Goal: Task Accomplishment & Management: Manage account settings

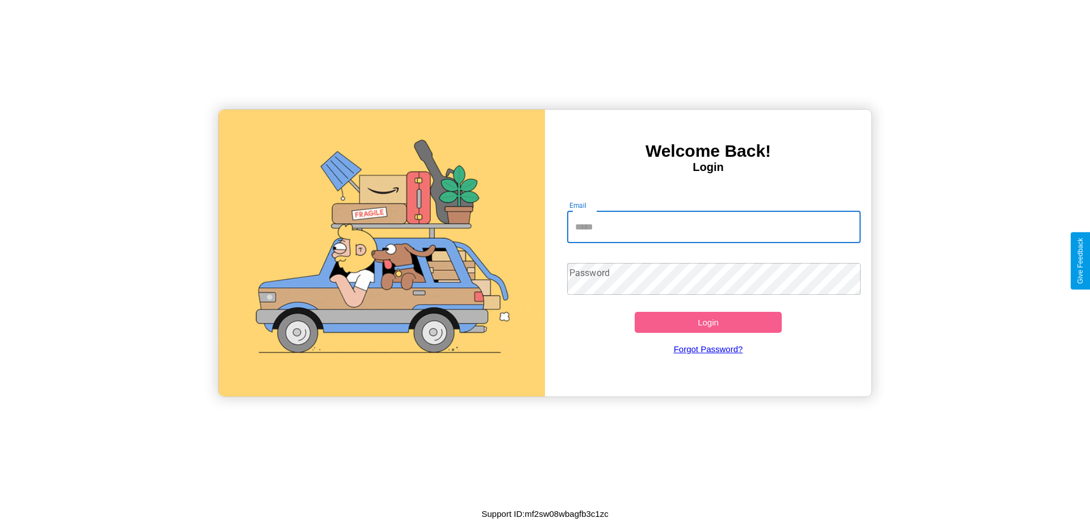
click at [714, 227] on input "Email" at bounding box center [714, 227] width 294 height 32
type input "**********"
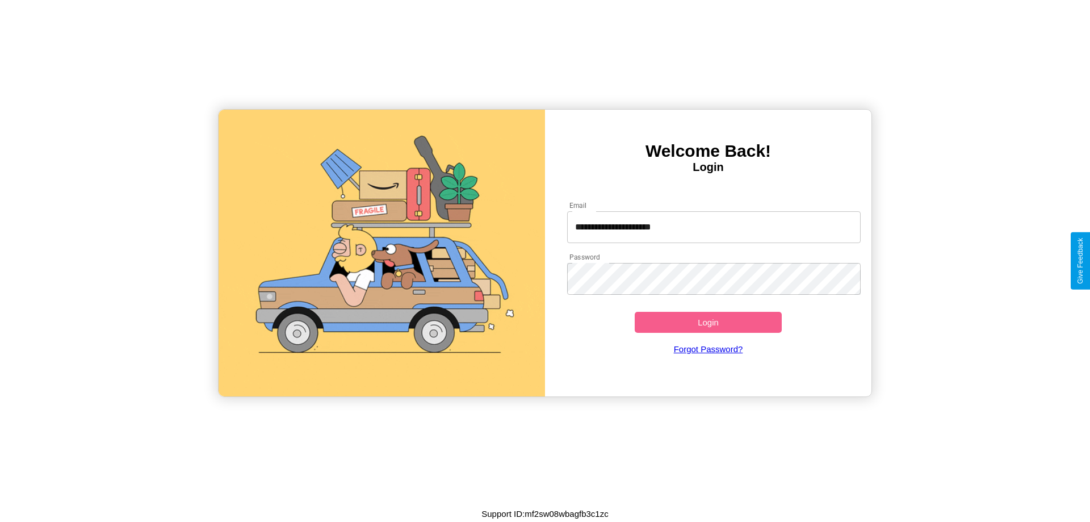
click at [708, 322] on button "Login" at bounding box center [708, 322] width 147 height 21
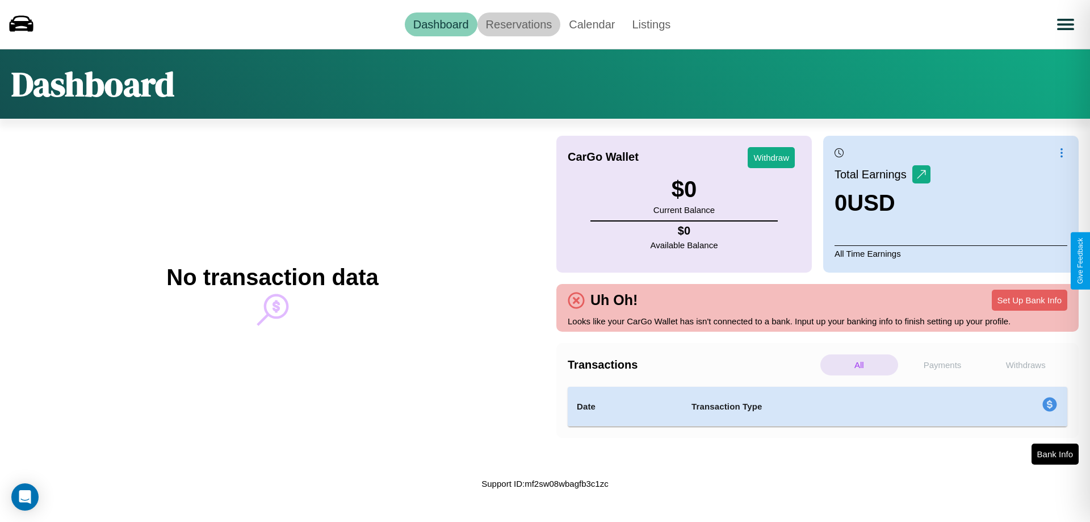
click at [518, 24] on link "Reservations" at bounding box center [519, 24] width 83 height 24
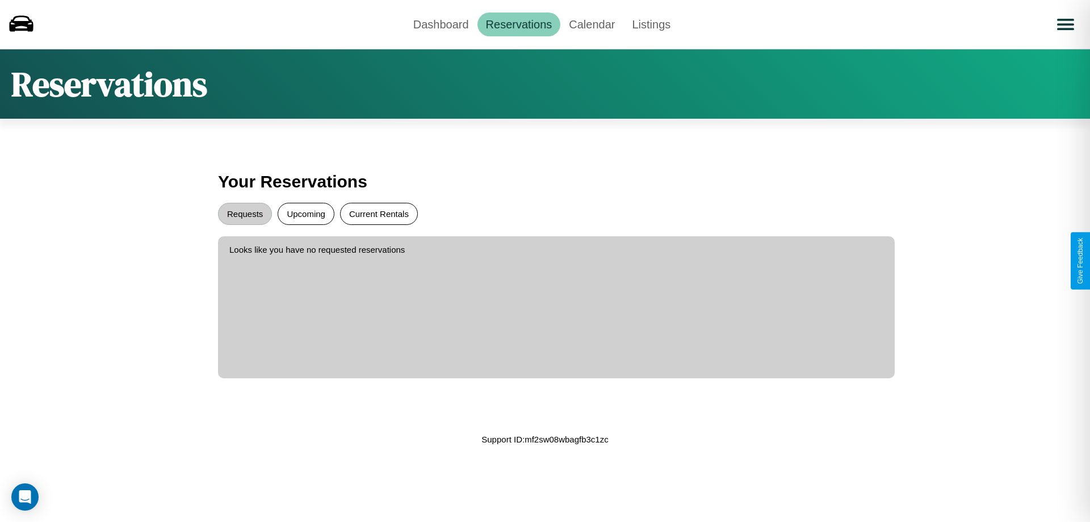
click at [379, 214] on button "Current Rentals" at bounding box center [379, 214] width 78 height 22
click at [245, 214] on button "Requests" at bounding box center [245, 214] width 54 height 22
